Goal: Information Seeking & Learning: Learn about a topic

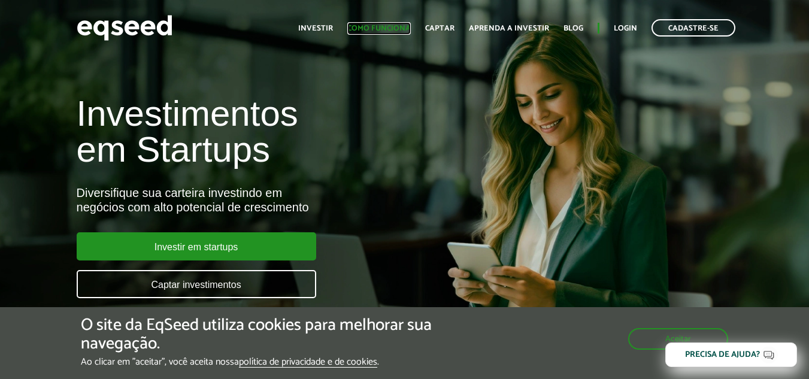
click at [411, 25] on link "Como funciona" at bounding box center [378, 29] width 63 height 8
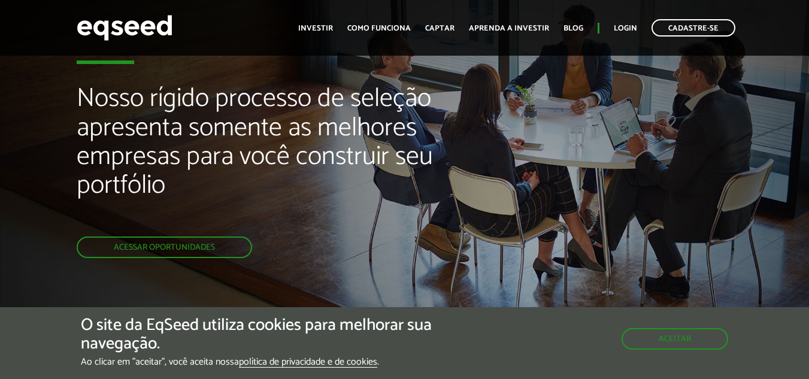
scroll to position [60, 0]
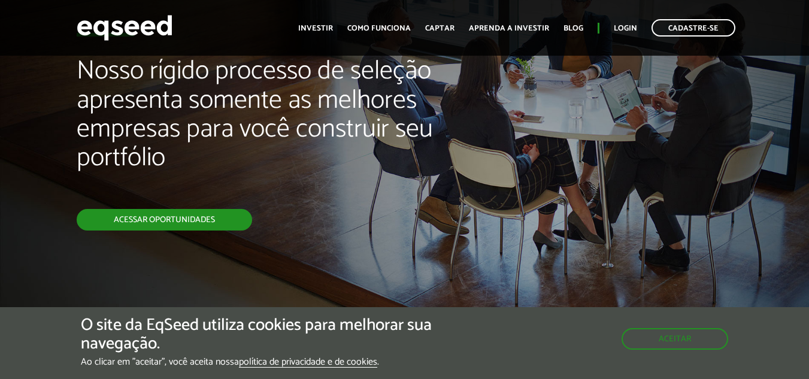
click at [152, 209] on link "Acessar oportunidades" at bounding box center [164, 220] width 175 height 22
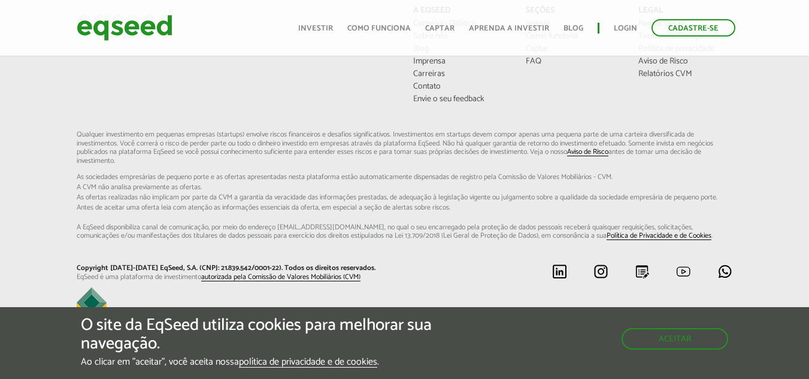
scroll to position [928, 0]
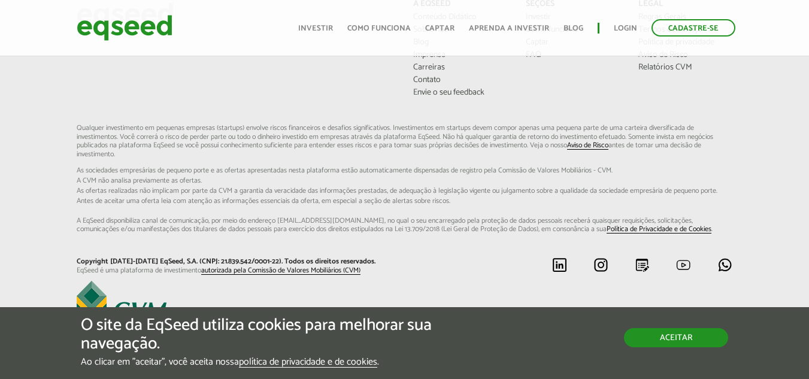
click at [650, 345] on button "Aceitar" at bounding box center [676, 337] width 104 height 19
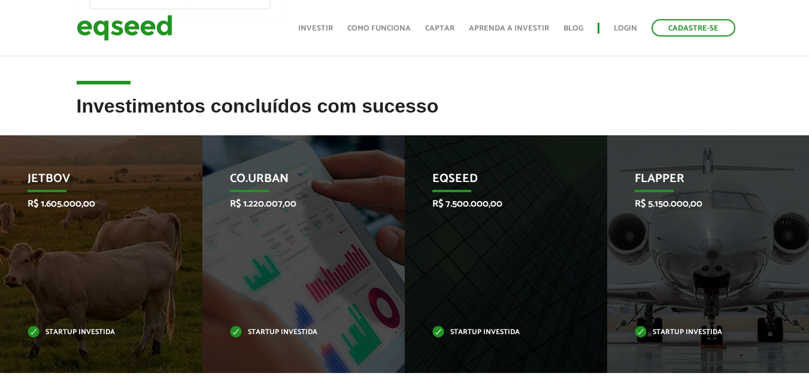
scroll to position [149, 0]
